Goal: Navigation & Orientation: Find specific page/section

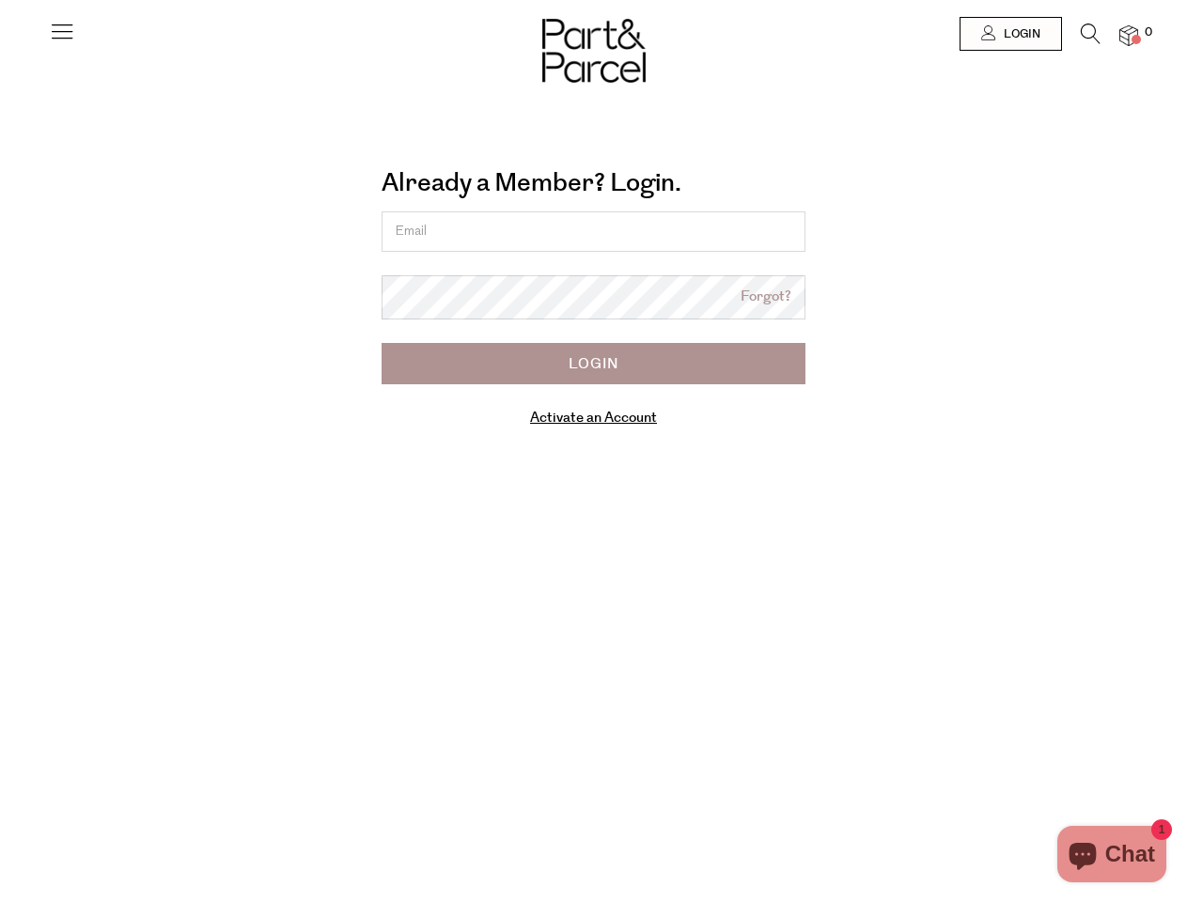
click at [593, 451] on div "Already a Member? Login. Forgot? Forgot? Login Activate an Account Manage subsc…" at bounding box center [593, 302] width 1043 height 301
click at [62, 39] on icon at bounding box center [62, 31] width 26 height 26
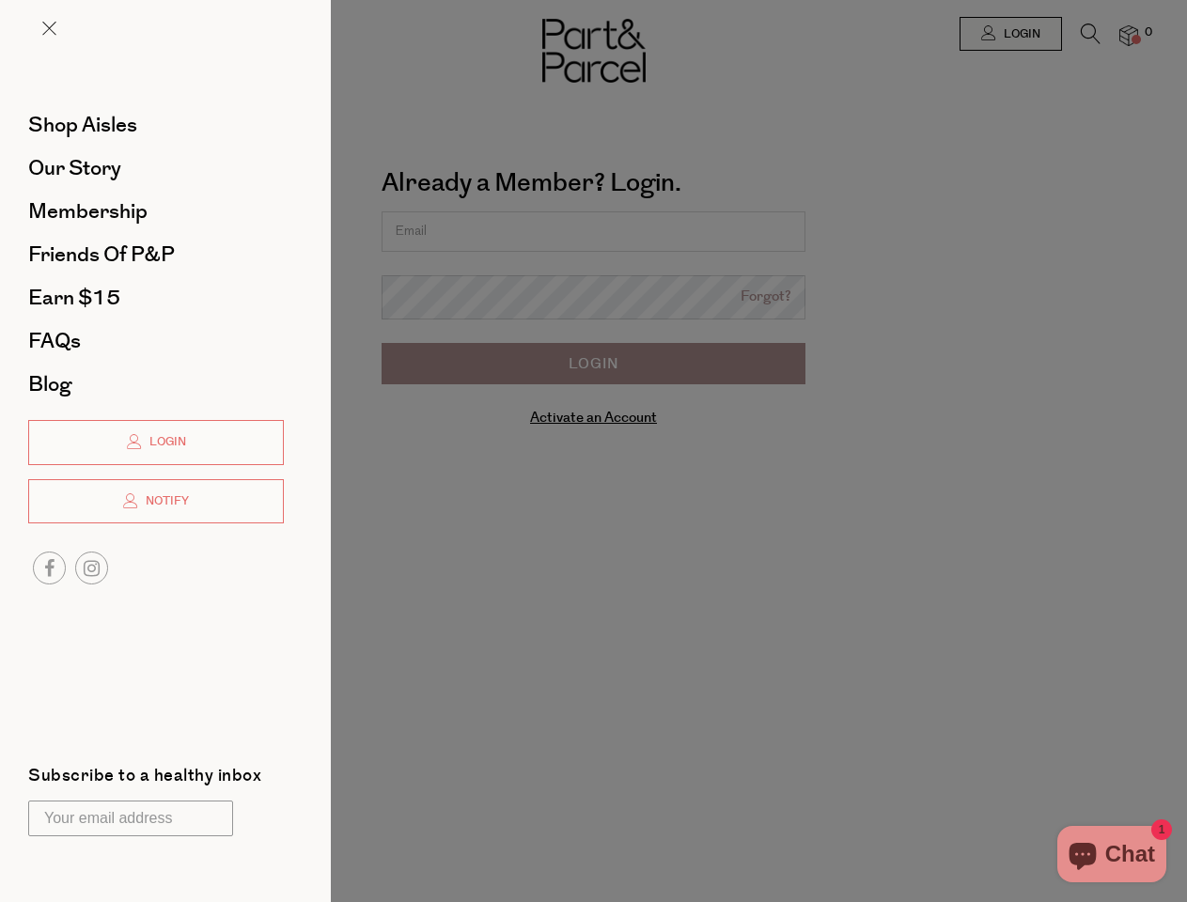
click at [1010, 34] on div at bounding box center [593, 451] width 1187 height 902
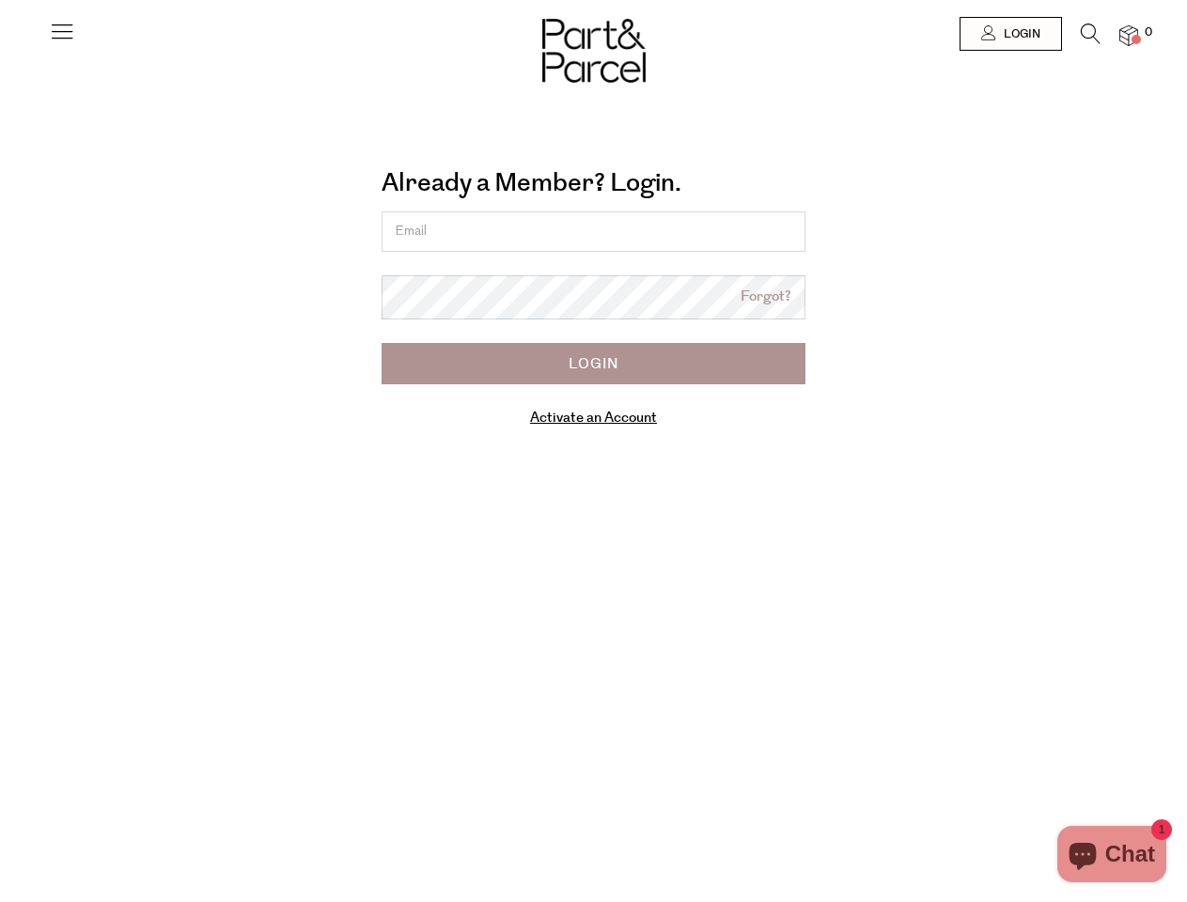
click at [1090, 39] on icon at bounding box center [1091, 33] width 20 height 21
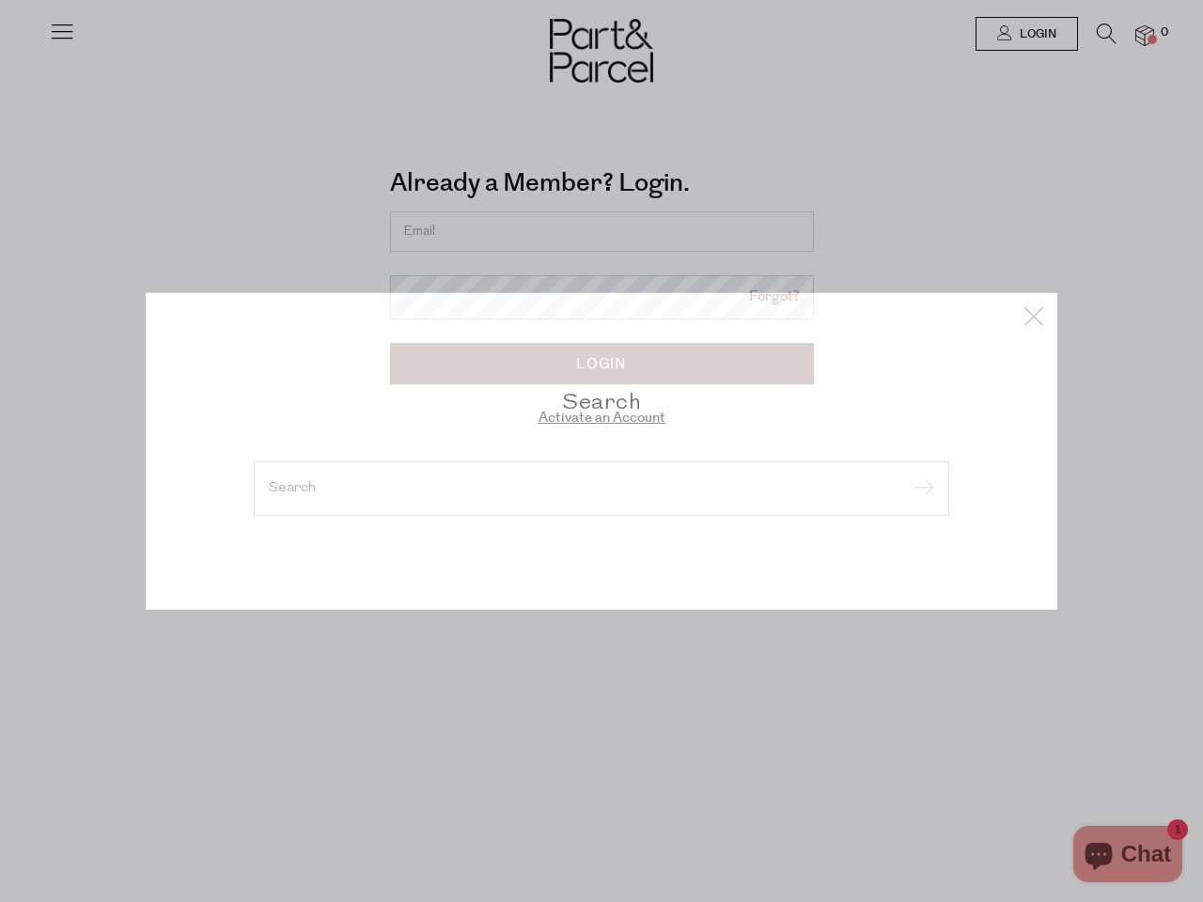
click at [1129, 35] on div "Search" at bounding box center [602, 451] width 1100 height 902
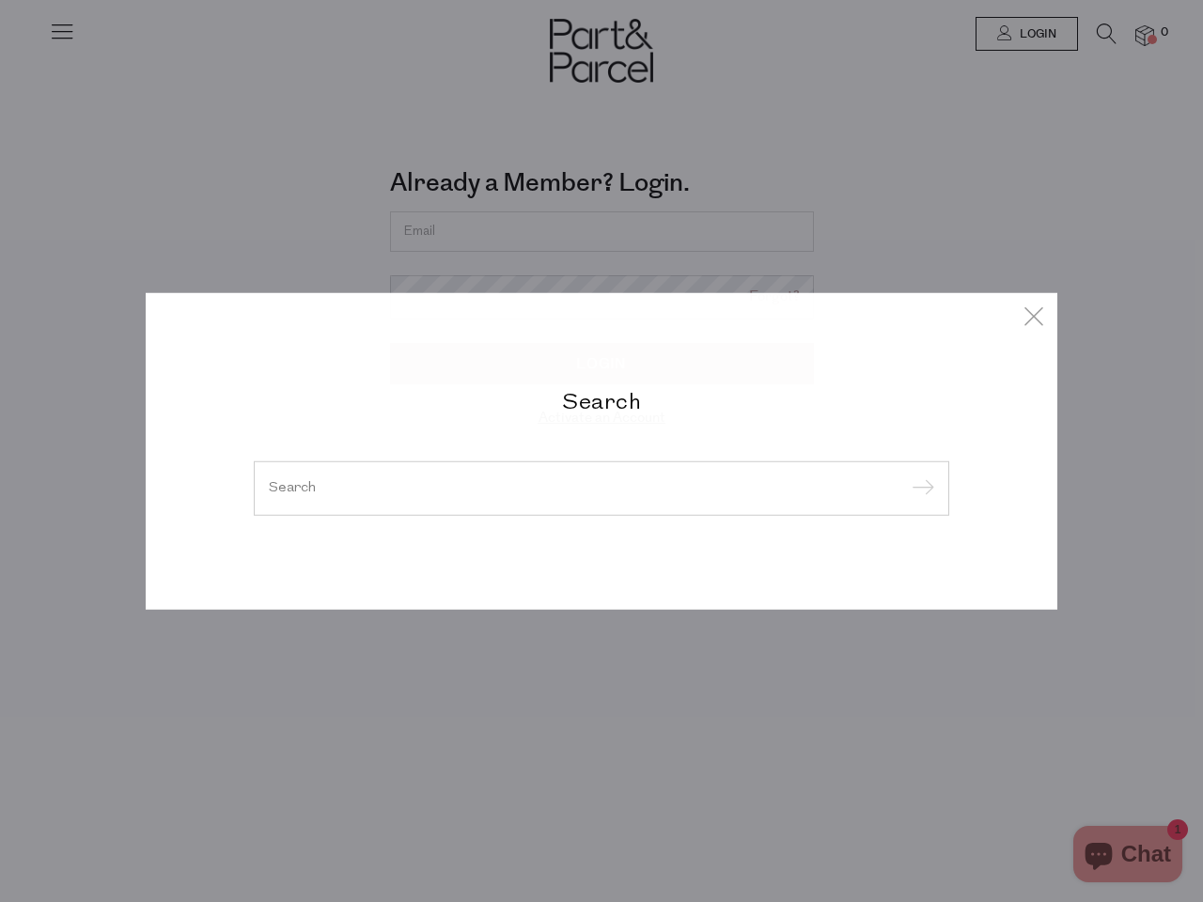
click at [0, 451] on div "Search" at bounding box center [601, 451] width 1203 height 902
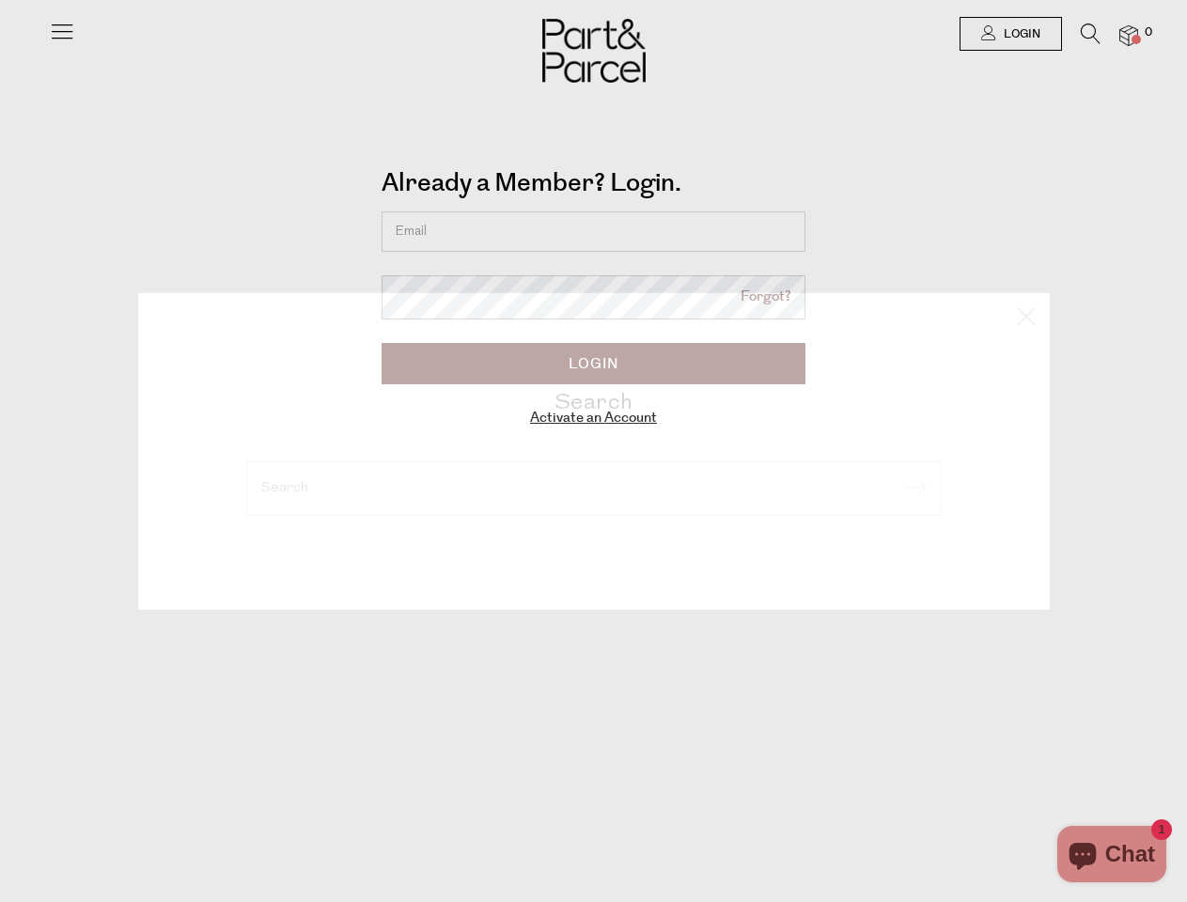
click at [0, 46] on div "Search" at bounding box center [593, 451] width 1187 height 902
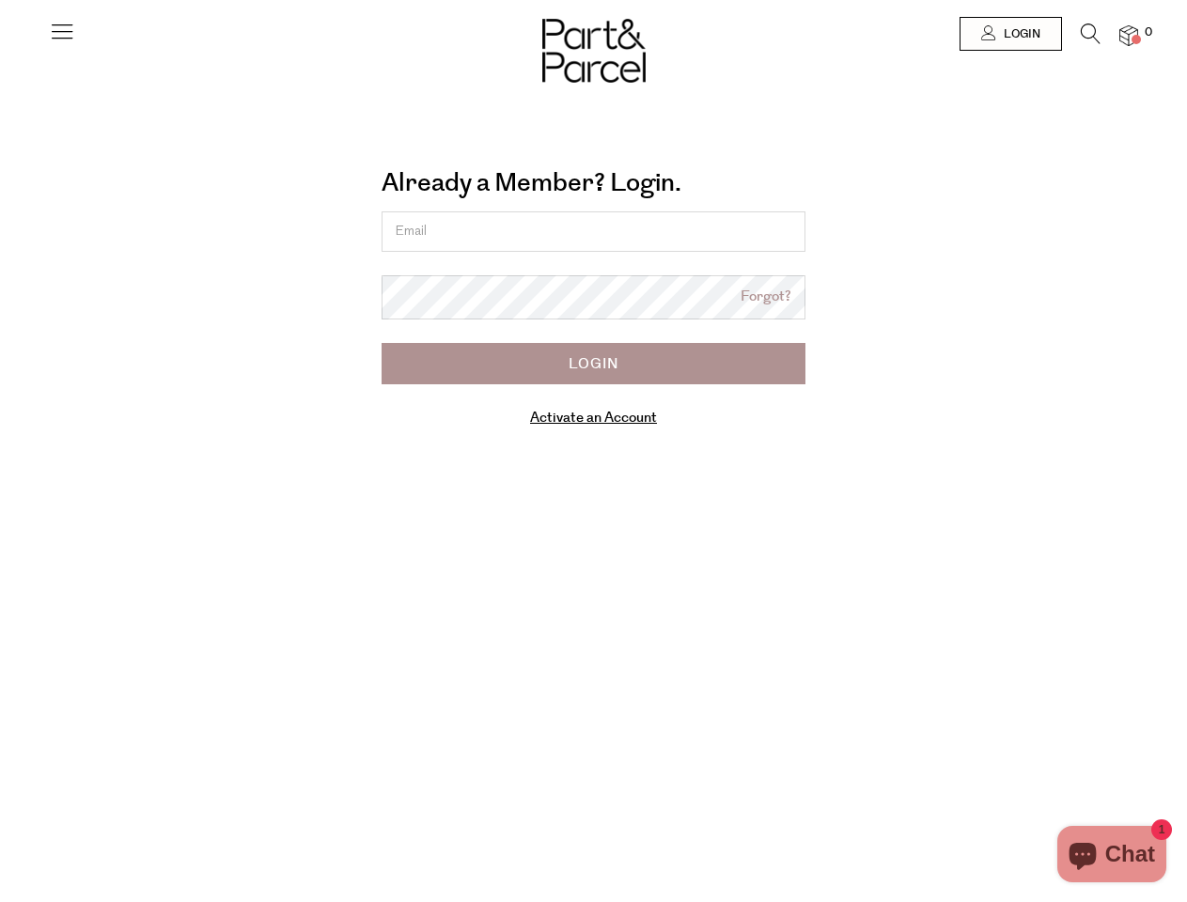
click at [0, 237] on body "Ready to stock up? Close No items in your parcel. Loading Join to Save on this …" at bounding box center [593, 612] width 1187 height 1225
click at [0, 451] on body "Ready to stock up? Close No items in your parcel. Loading Join to Save on this …" at bounding box center [593, 612] width 1187 height 1225
click at [0, 42] on div at bounding box center [593, 34] width 1187 height 68
